Goal: Task Accomplishment & Management: Manage account settings

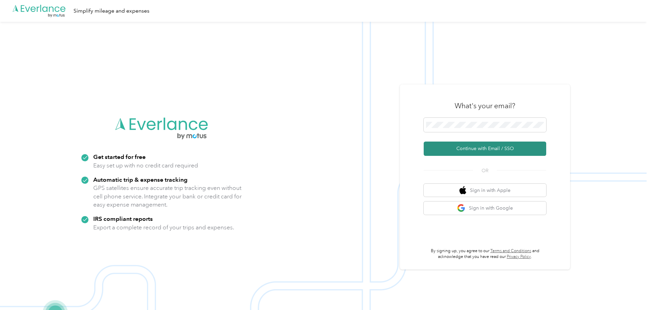
click at [469, 148] on button "Continue with Email / SSO" at bounding box center [485, 149] width 123 height 14
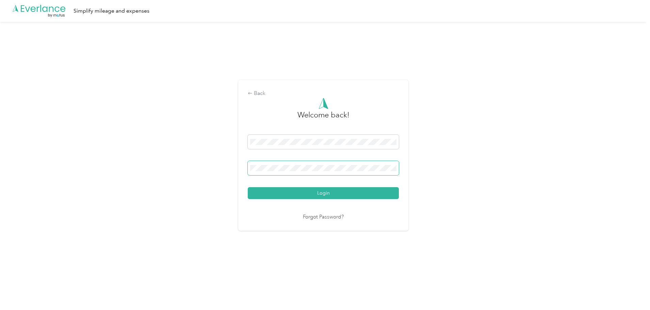
click at [248, 187] on button "Login" at bounding box center [323, 193] width 151 height 12
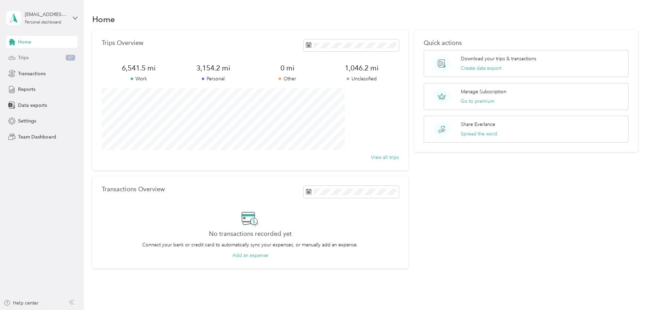
click at [32, 55] on div "Trips 47" at bounding box center [41, 58] width 71 height 12
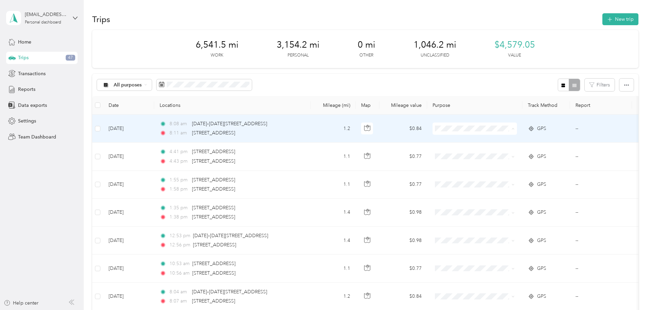
click at [500, 150] on span "Personal" at bounding box center [526, 153] width 63 height 7
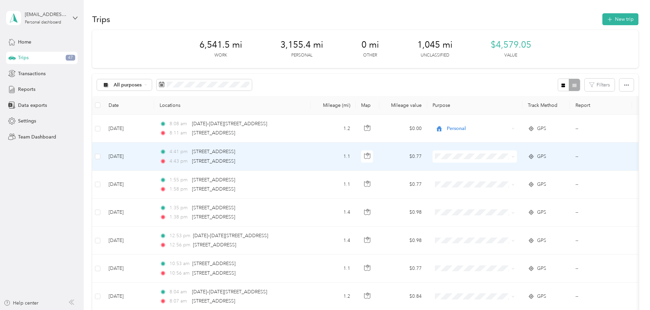
click at [496, 179] on span "Personal" at bounding box center [526, 179] width 63 height 7
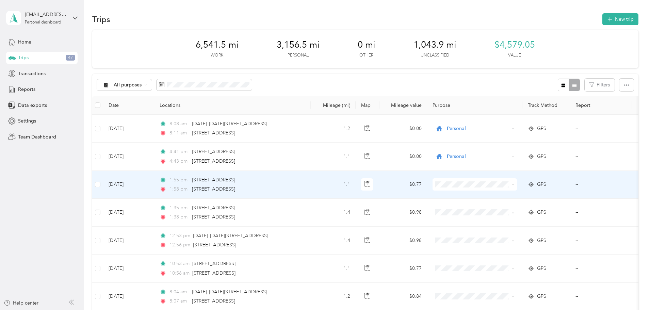
click at [496, 207] on span "Personal" at bounding box center [526, 209] width 63 height 7
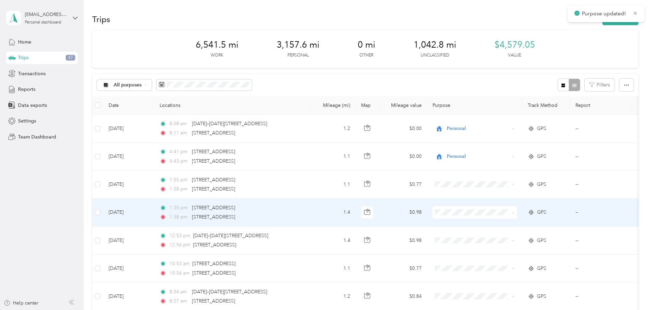
click at [500, 127] on span "Personal" at bounding box center [526, 128] width 63 height 7
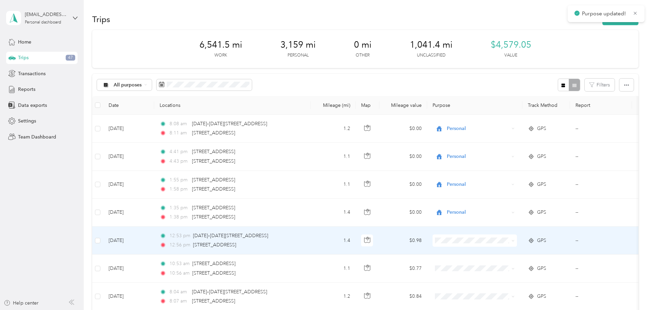
click at [496, 155] on span "Personal" at bounding box center [526, 153] width 63 height 7
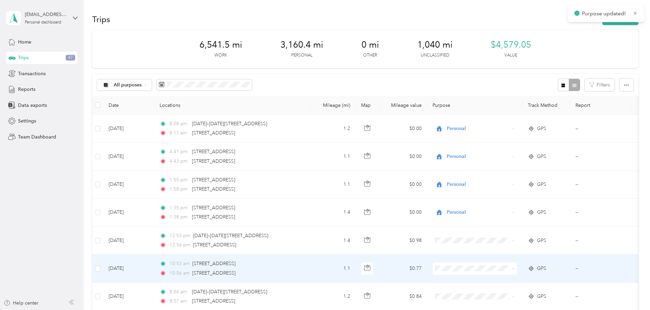
click at [499, 182] on span "Personal" at bounding box center [526, 184] width 63 height 7
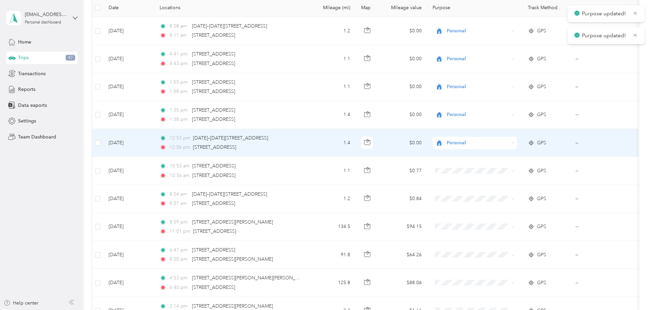
scroll to position [102, 0]
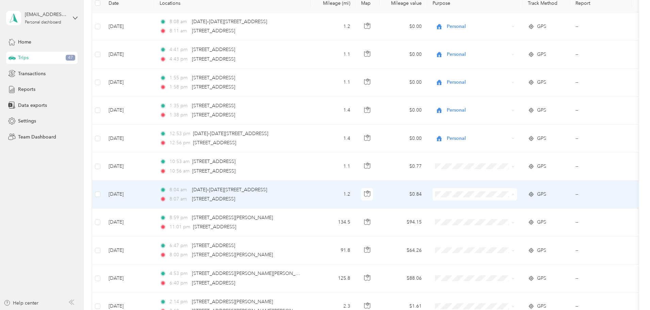
click at [498, 217] on span "Personal" at bounding box center [526, 218] width 63 height 7
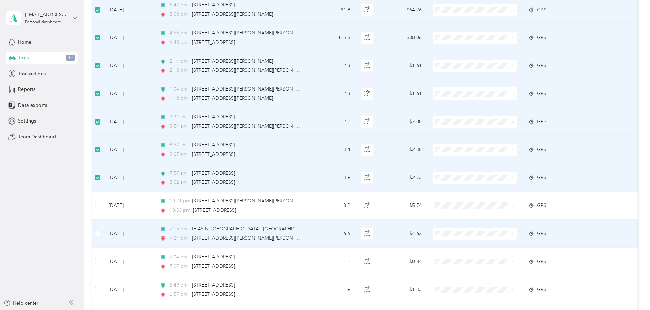
scroll to position [374, 0]
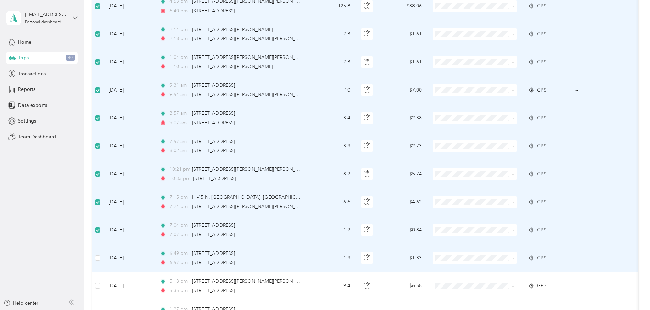
drag, startPoint x: 146, startPoint y: 246, endPoint x: 147, endPoint y: 250, distance: 4.2
click at [103, 250] on td at bounding box center [97, 258] width 11 height 28
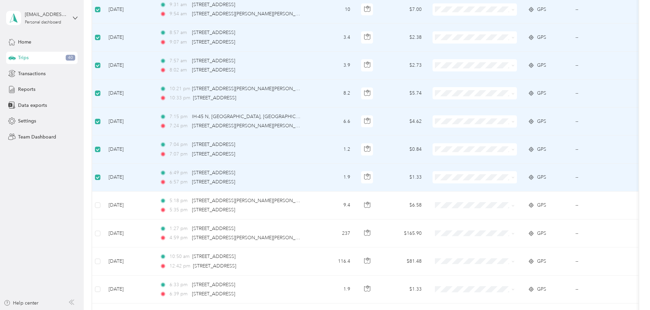
scroll to position [476, 0]
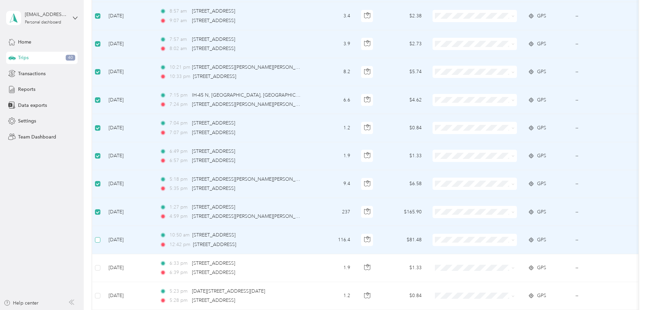
click at [100, 237] on label at bounding box center [97, 239] width 5 height 7
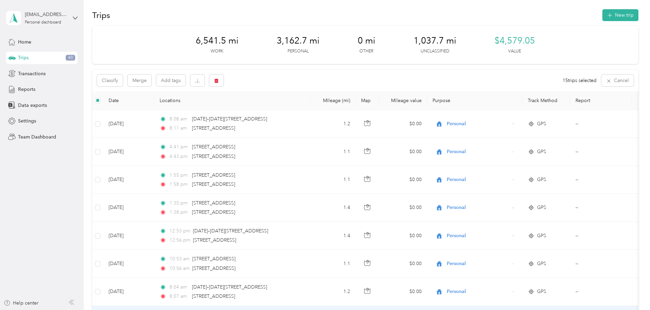
scroll to position [0, 0]
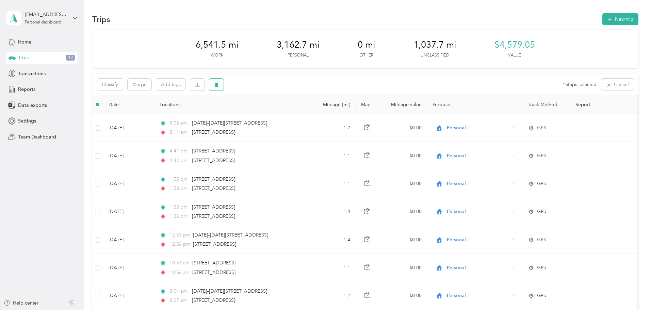
click at [219, 85] on icon "button" at bounding box center [216, 84] width 5 height 5
click at [310, 113] on button "Yes" at bounding box center [313, 113] width 13 height 11
click at [219, 85] on icon "button" at bounding box center [216, 84] width 5 height 5
click at [310, 112] on button "Yes" at bounding box center [312, 113] width 13 height 11
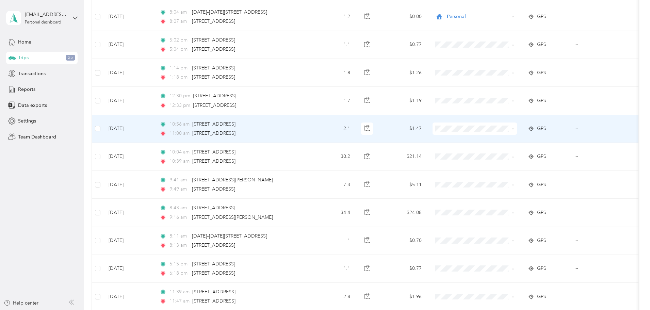
scroll to position [272, 0]
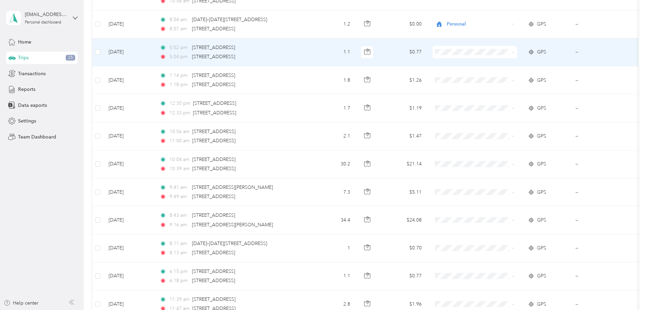
click at [497, 75] on span "Personal" at bounding box center [526, 76] width 63 height 7
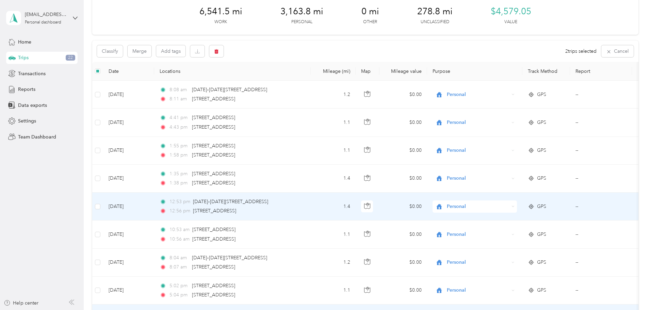
scroll to position [0, 0]
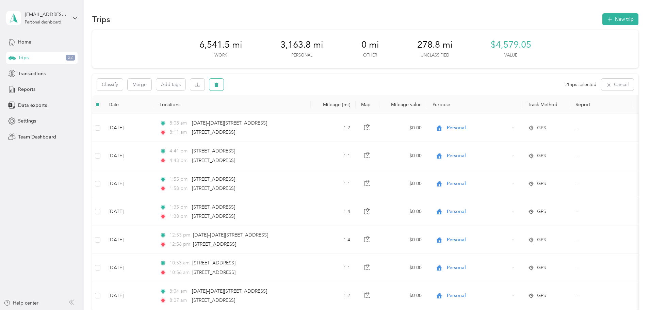
click at [219, 83] on icon "button" at bounding box center [216, 85] width 4 height 4
click at [314, 112] on button "Yes" at bounding box center [312, 113] width 13 height 11
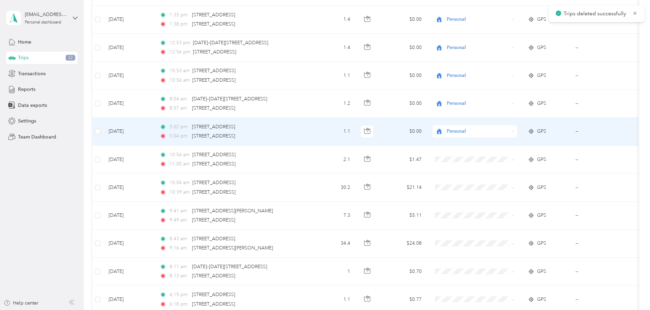
scroll to position [204, 0]
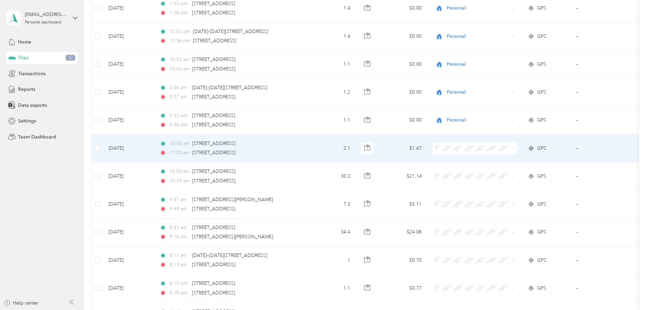
click at [495, 181] on span "Vision Bank" at bounding box center [526, 184] width 63 height 7
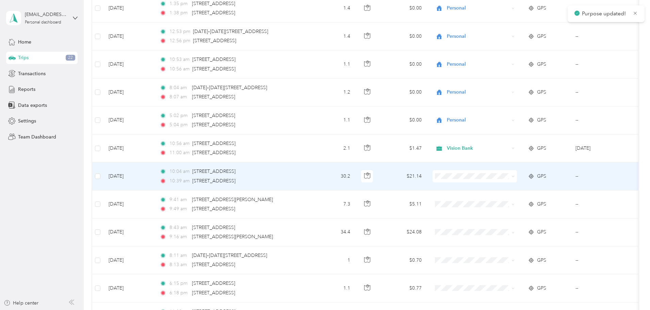
click at [502, 213] on span "Vision Bank" at bounding box center [526, 212] width 63 height 7
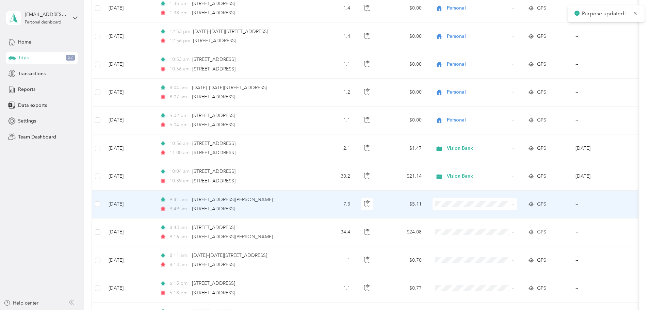
click at [504, 237] on li "Vision Bank" at bounding box center [520, 241] width 84 height 12
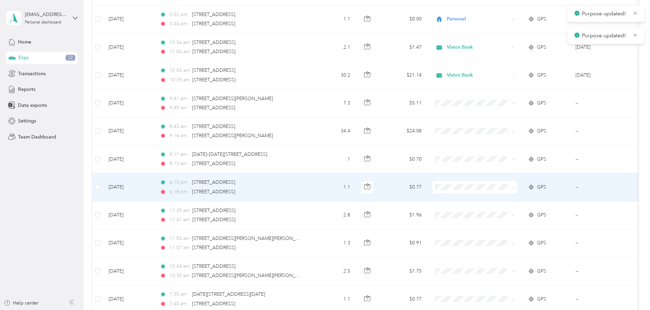
scroll to position [306, 0]
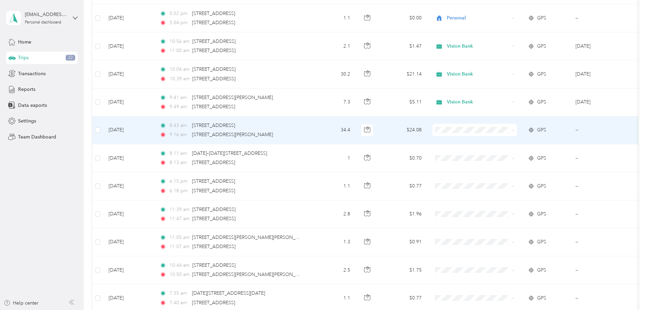
click at [496, 166] on span "Vision Bank" at bounding box center [526, 166] width 63 height 7
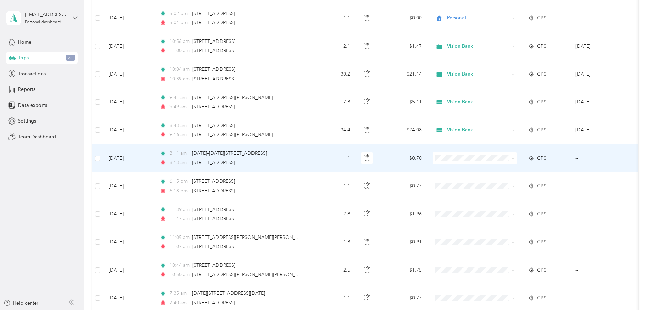
click at [497, 182] on span "Personal" at bounding box center [526, 181] width 63 height 7
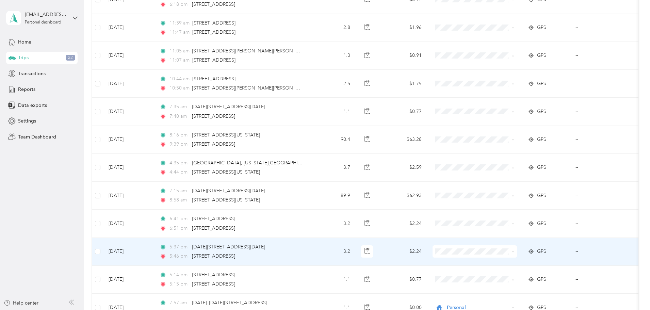
scroll to position [477, 0]
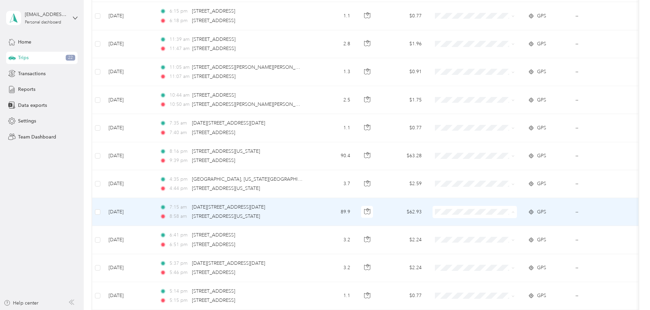
click at [501, 139] on span "Vision Bank" at bounding box center [526, 139] width 63 height 7
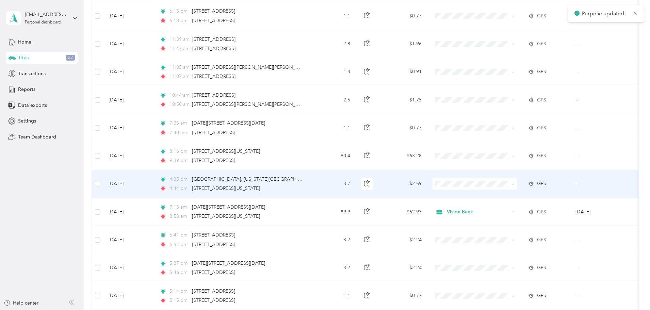
click at [498, 218] on span "Vision Bank" at bounding box center [526, 219] width 63 height 7
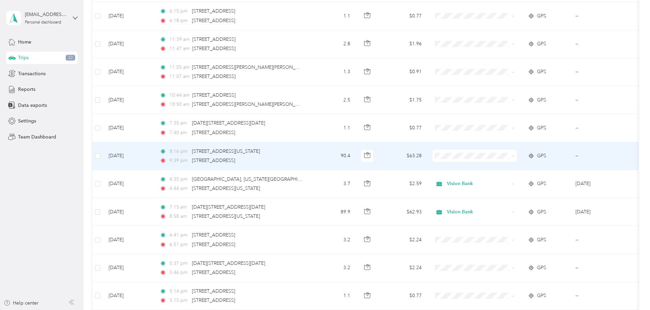
click at [499, 192] on span "Vision Bank" at bounding box center [526, 192] width 63 height 7
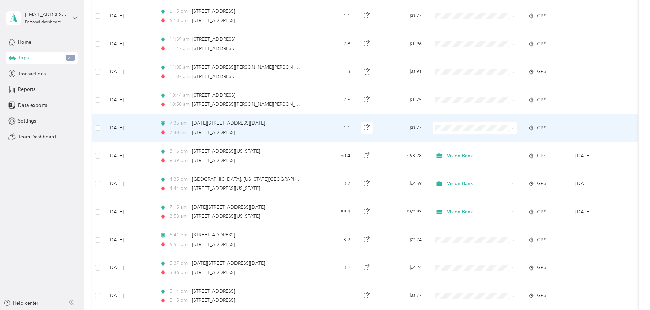
click at [501, 152] on span "Personal" at bounding box center [526, 152] width 63 height 7
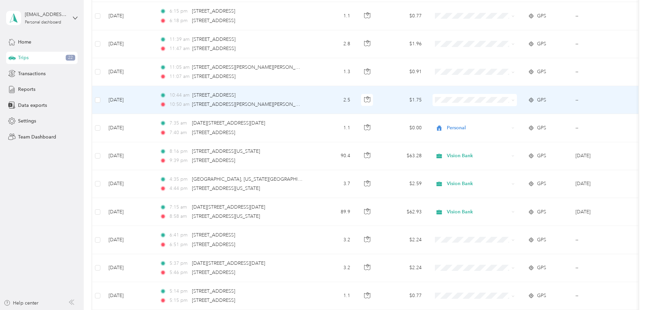
click at [311, 97] on td "10:44 am 100–[STREET_ADDRESS] 10:50 am [STREET_ADDRESS][PERSON_NAME]" at bounding box center [232, 100] width 157 height 28
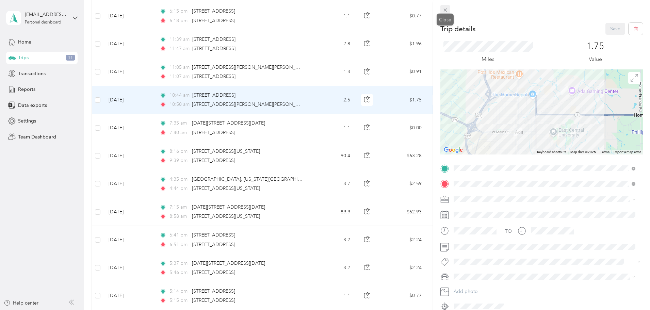
click at [447, 8] on icon at bounding box center [445, 10] width 6 height 6
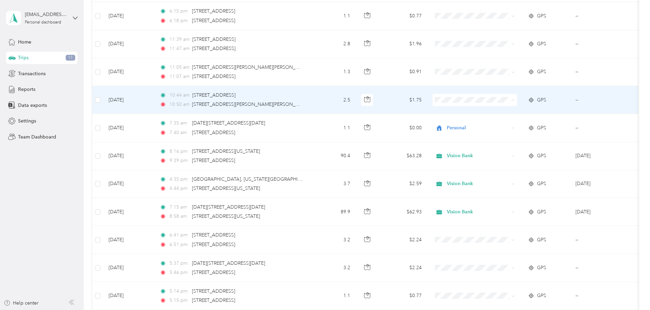
click at [504, 123] on span "Personal" at bounding box center [526, 124] width 63 height 7
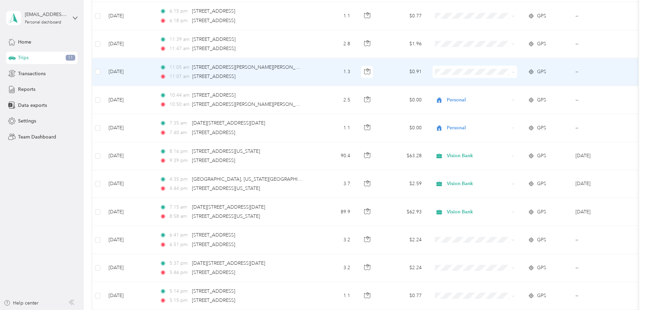
click at [498, 96] on span "Personal" at bounding box center [526, 96] width 63 height 7
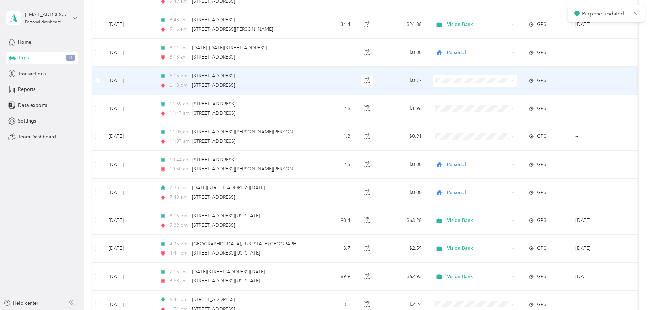
scroll to position [408, 0]
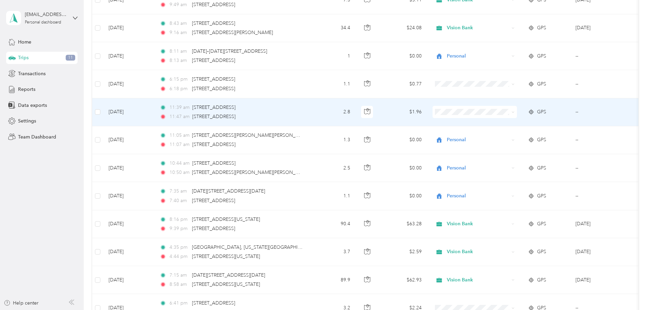
click at [500, 134] on span "Personal" at bounding box center [526, 135] width 63 height 7
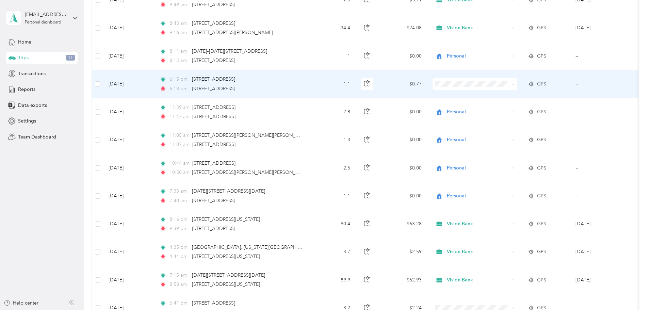
click at [501, 107] on span "Personal" at bounding box center [526, 105] width 63 height 7
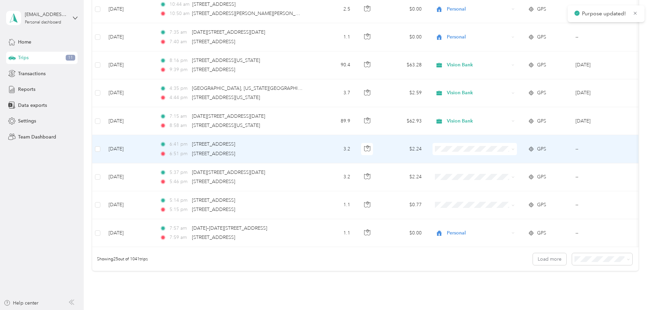
scroll to position [579, 0]
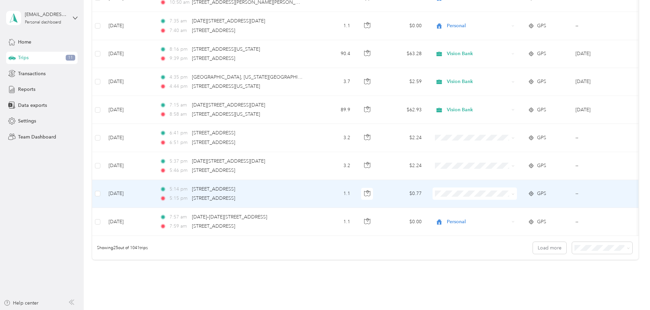
click at [501, 219] on span "Personal" at bounding box center [526, 218] width 63 height 7
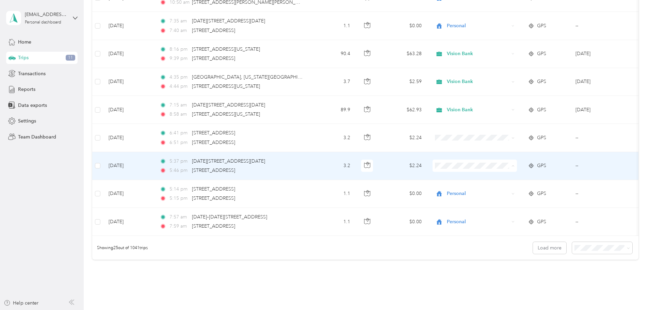
click at [504, 187] on span "Personal" at bounding box center [526, 190] width 63 height 7
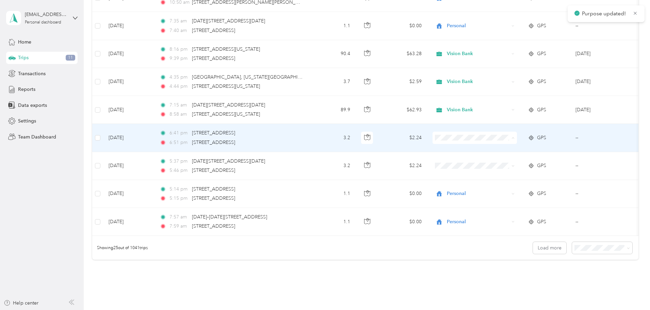
click at [498, 162] on span "Personal" at bounding box center [526, 162] width 63 height 7
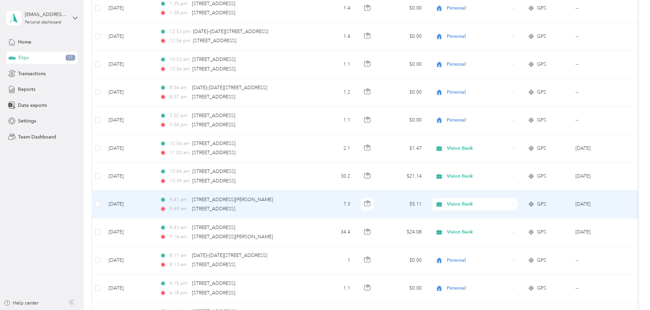
scroll to position [0, 0]
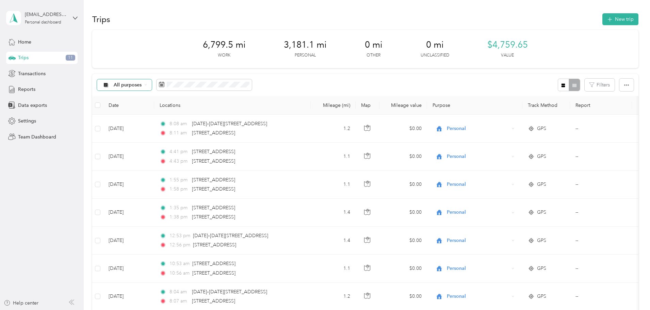
click at [142, 86] on span "All purposes" at bounding box center [128, 85] width 28 height 5
click at [166, 107] on span "Unclassified" at bounding box center [175, 108] width 33 height 7
